Goal: Information Seeking & Learning: Learn about a topic

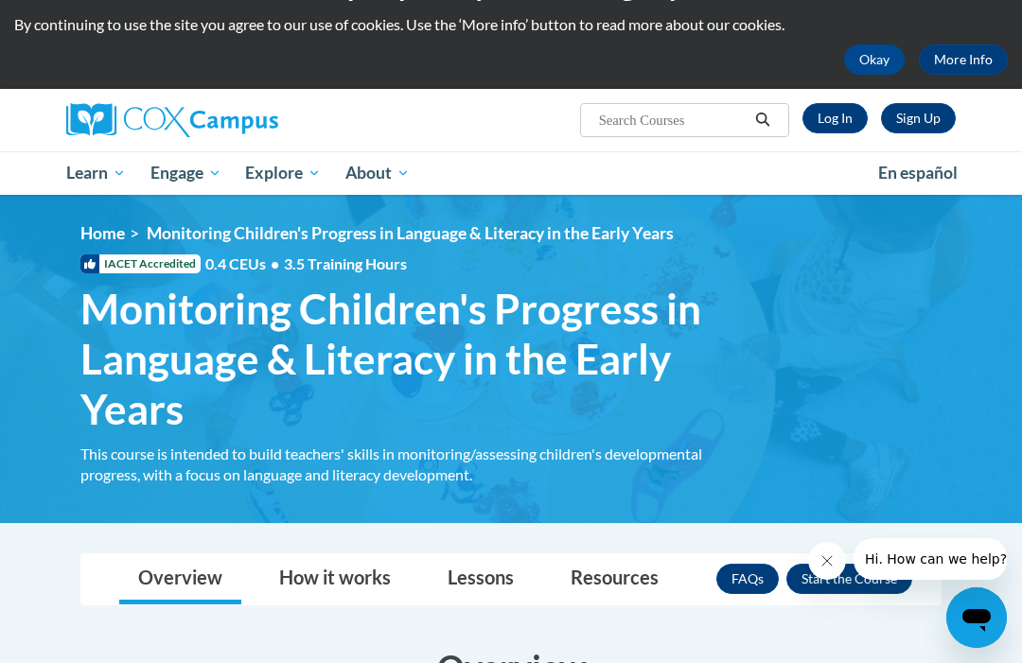
scroll to position [58, 0]
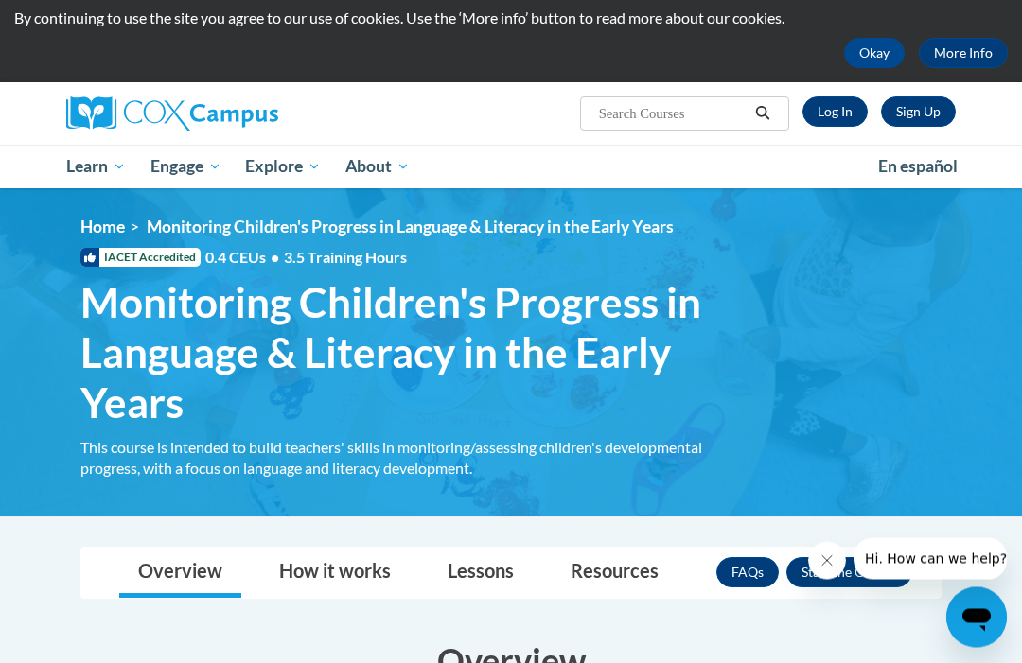
click at [846, 572] on button "Enroll" at bounding box center [849, 573] width 126 height 30
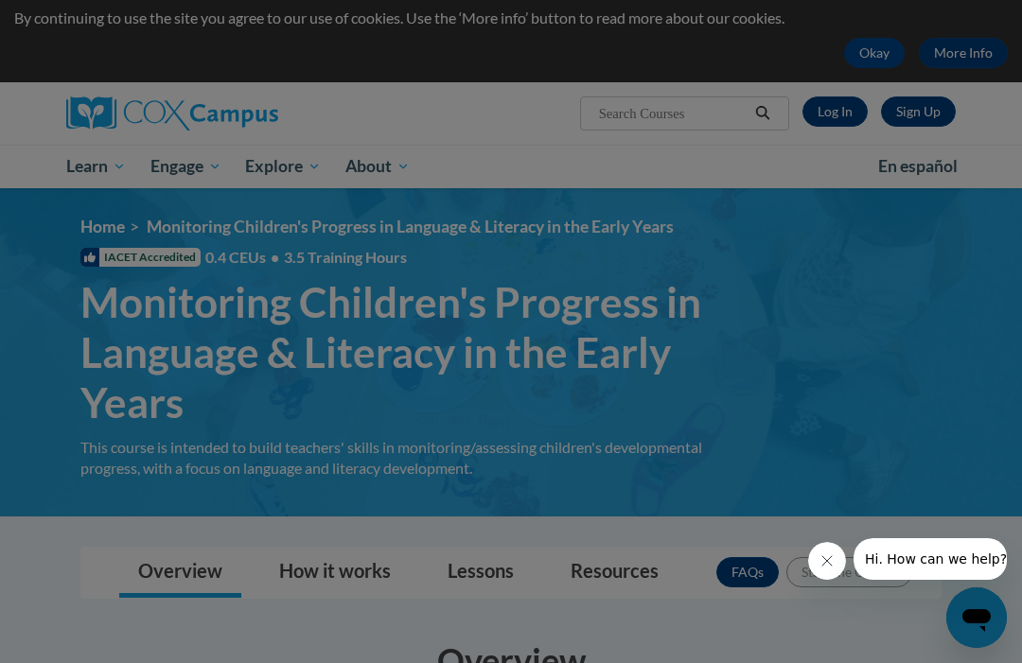
scroll to position [0, 0]
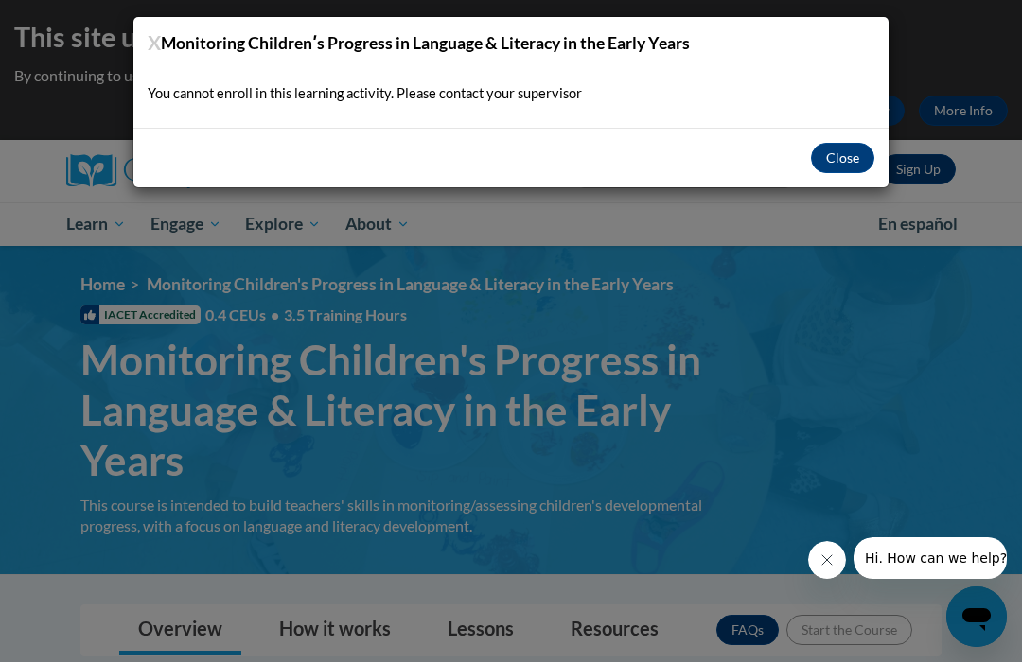
click at [844, 170] on button "Close" at bounding box center [842, 159] width 63 height 30
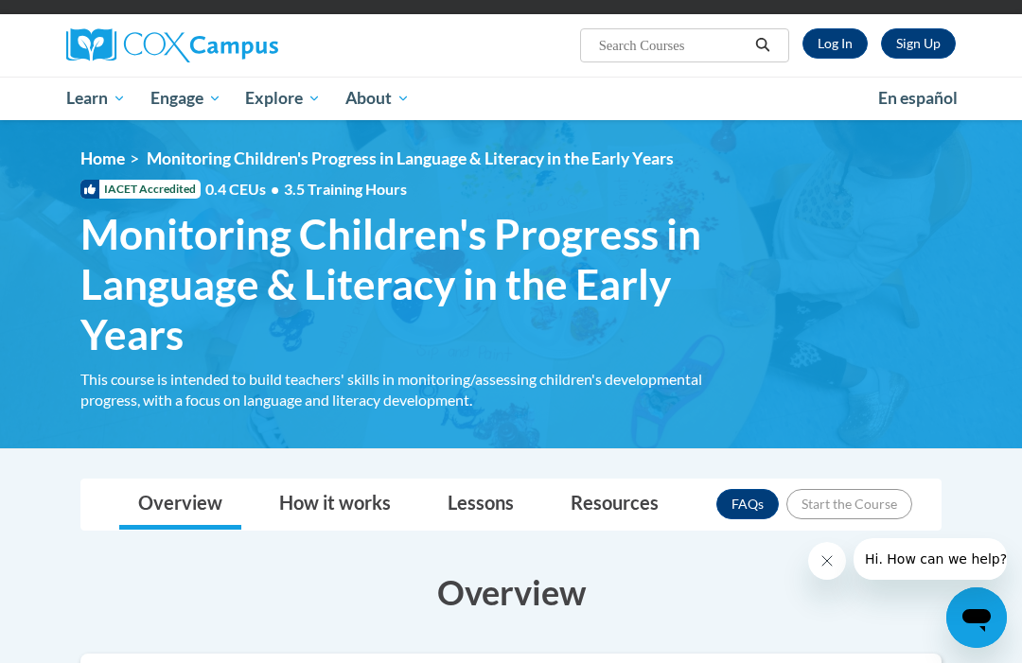
scroll to position [123, 0]
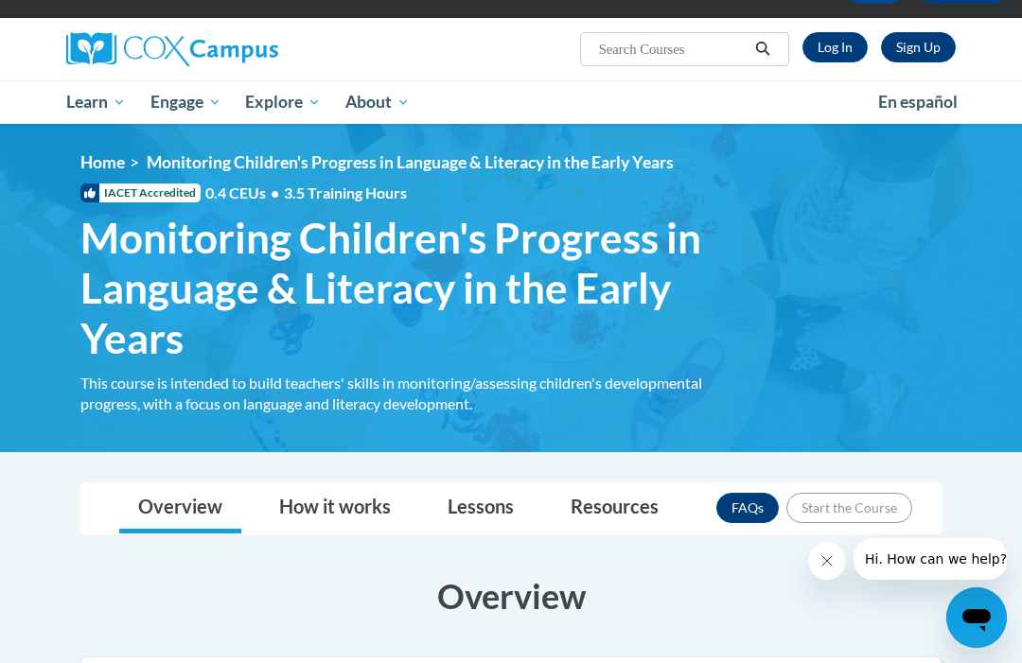
click at [836, 60] on link "Log In" at bounding box center [834, 47] width 65 height 30
click at [843, 36] on link "Log In" at bounding box center [834, 47] width 65 height 30
click at [841, 62] on link "Log In" at bounding box center [834, 47] width 65 height 30
click at [827, 48] on link "Log In" at bounding box center [834, 47] width 65 height 30
click at [834, 44] on link "Log In" at bounding box center [834, 47] width 65 height 30
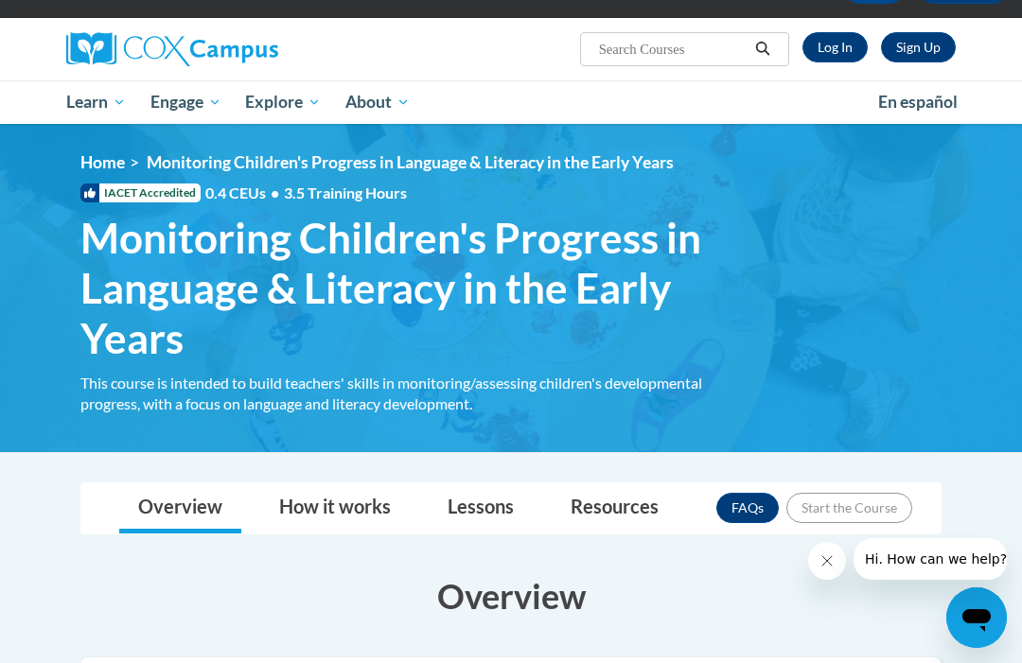
click at [850, 60] on link "Log In" at bounding box center [834, 47] width 65 height 30
click at [837, 54] on link "Log In" at bounding box center [834, 47] width 65 height 30
click at [841, 44] on link "Log In" at bounding box center [834, 47] width 65 height 30
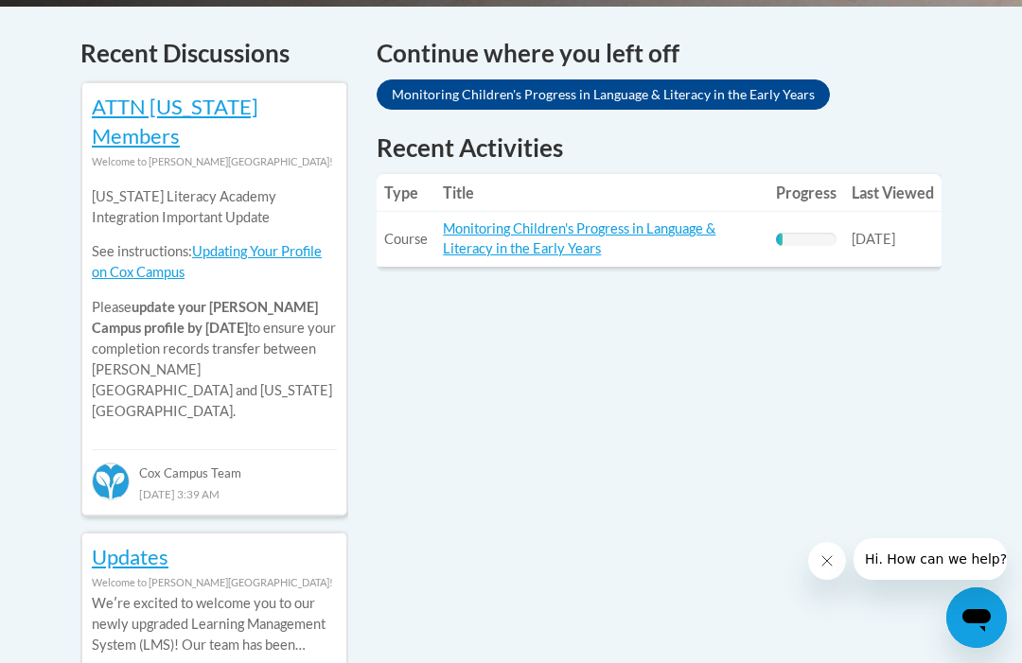
scroll to position [818, 0]
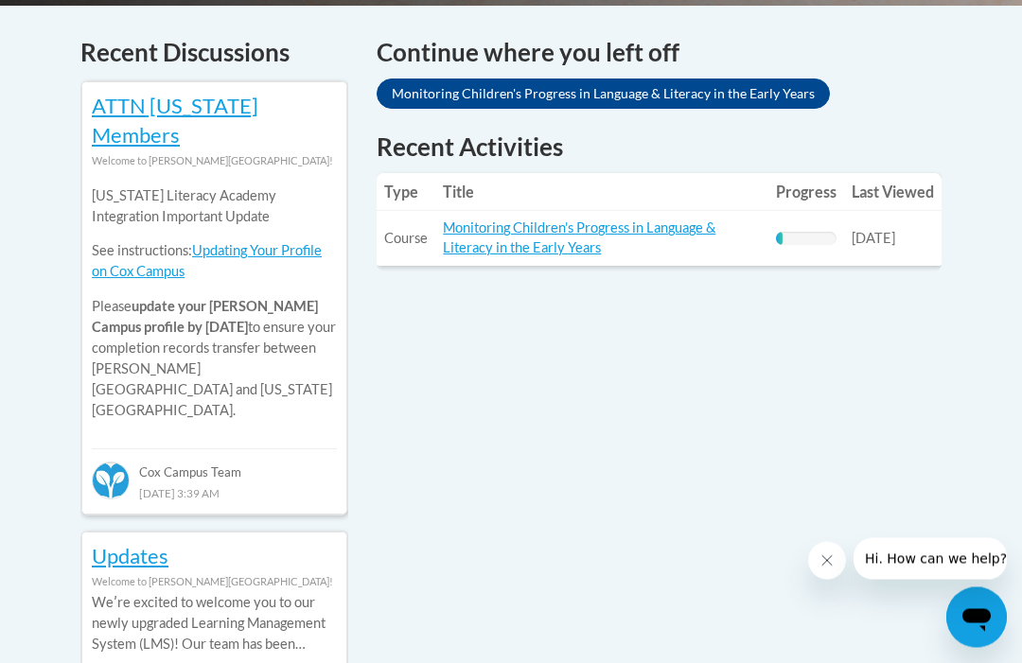
click at [598, 240] on link "Monitoring Children's Progress in Language & Literacy in the Early Years" at bounding box center [579, 238] width 273 height 36
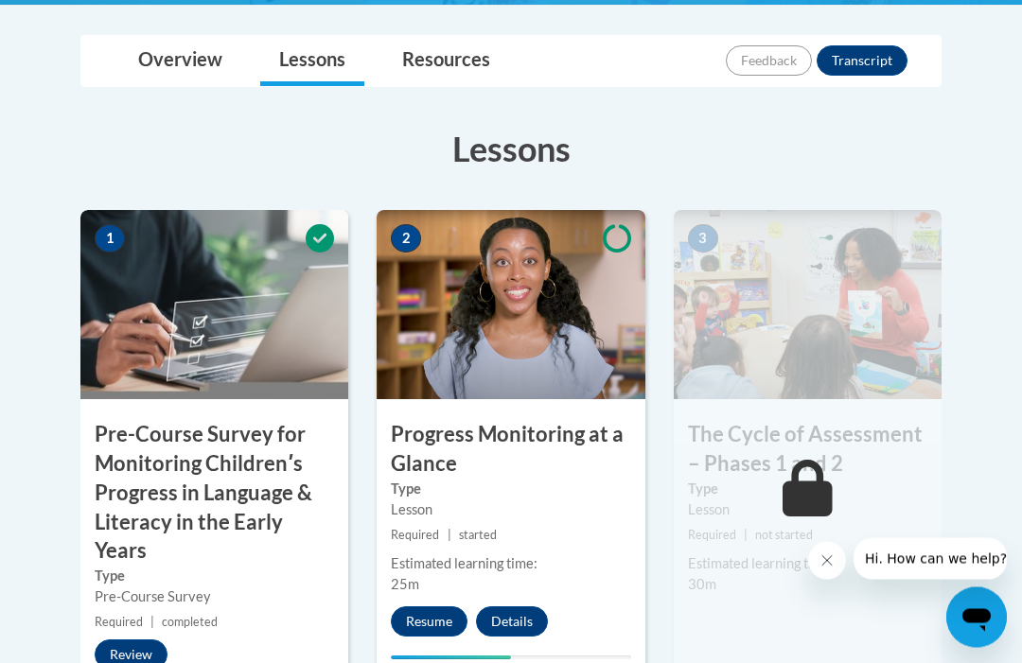
scroll to position [548, 0]
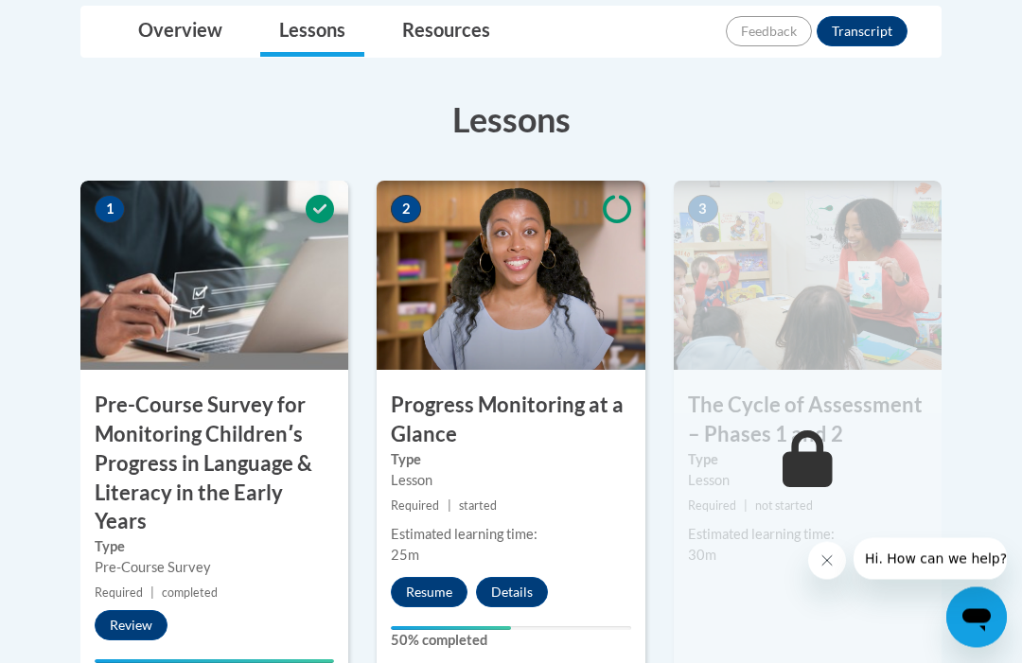
click at [432, 598] on button "Resume" at bounding box center [429, 593] width 77 height 30
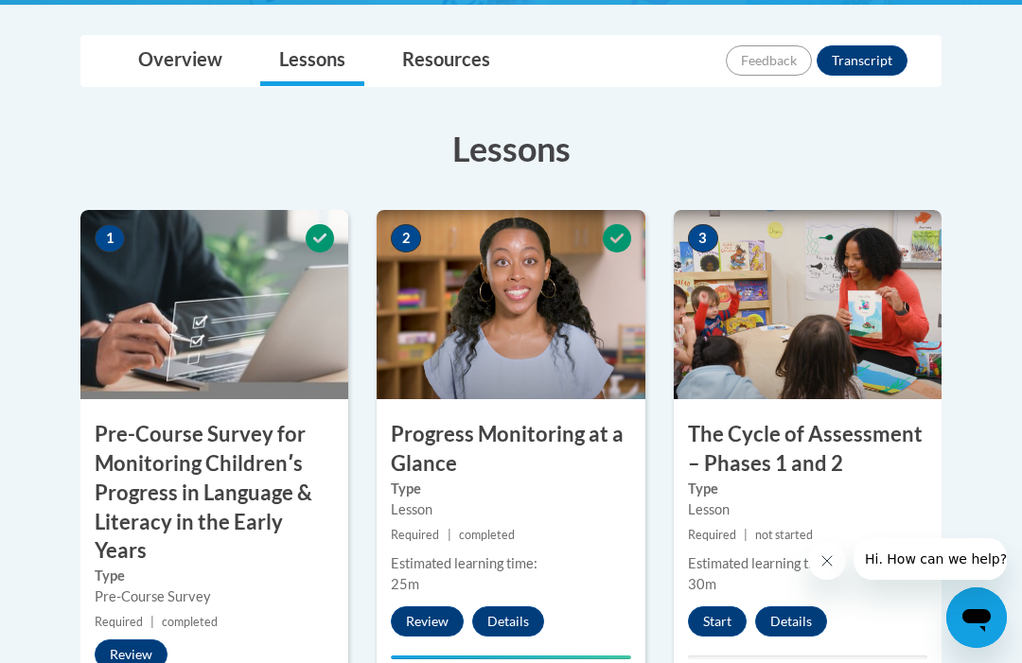
scroll to position [561, 0]
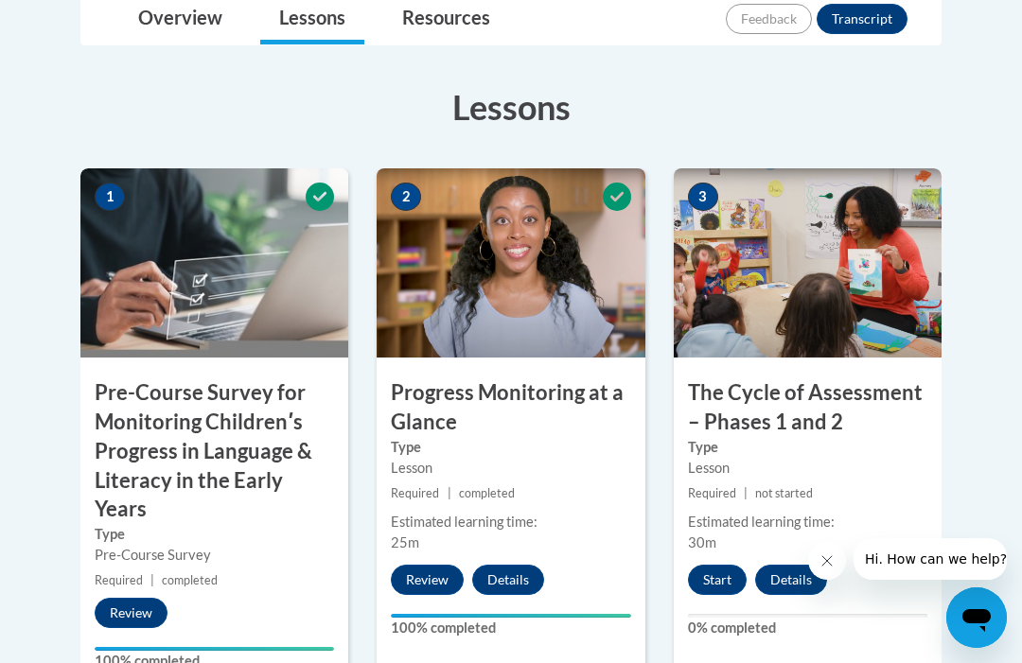
click at [718, 580] on button "Start" at bounding box center [717, 580] width 59 height 30
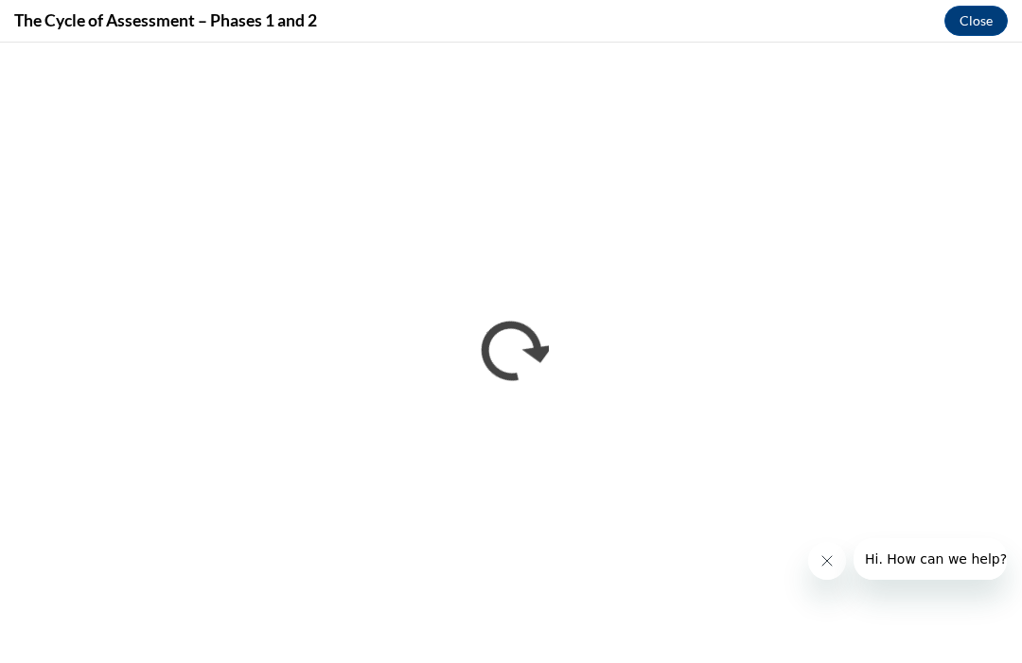
scroll to position [0, 0]
